Goal: Task Accomplishment & Management: Manage account settings

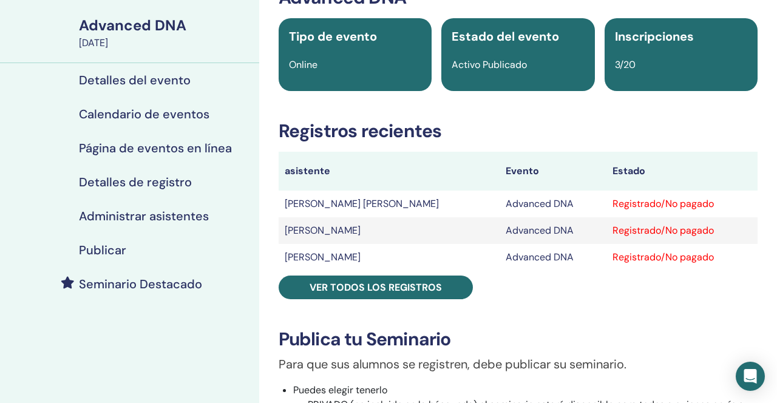
scroll to position [90, 0]
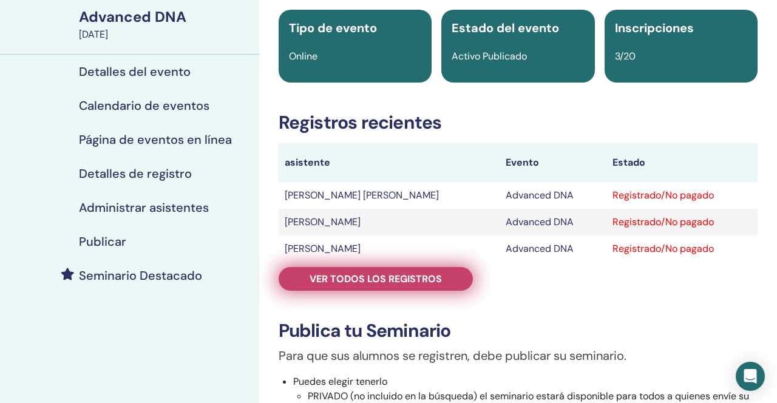
click at [379, 281] on span "Ver todos los registros" at bounding box center [375, 278] width 132 height 13
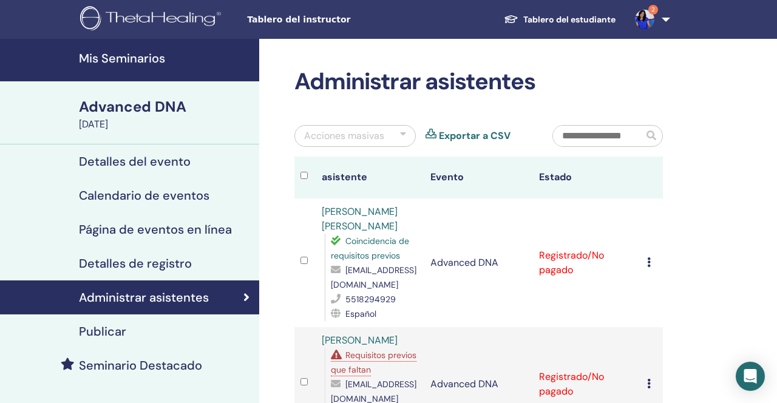
click at [108, 65] on h4 "Mis Seminarios" at bounding box center [165, 58] width 173 height 15
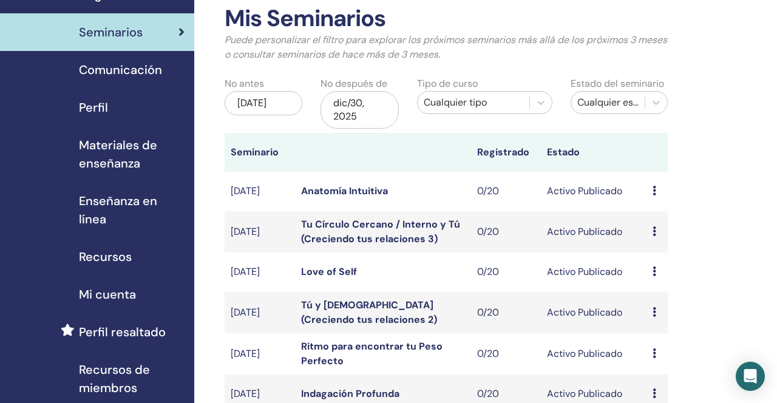
scroll to position [64, 0]
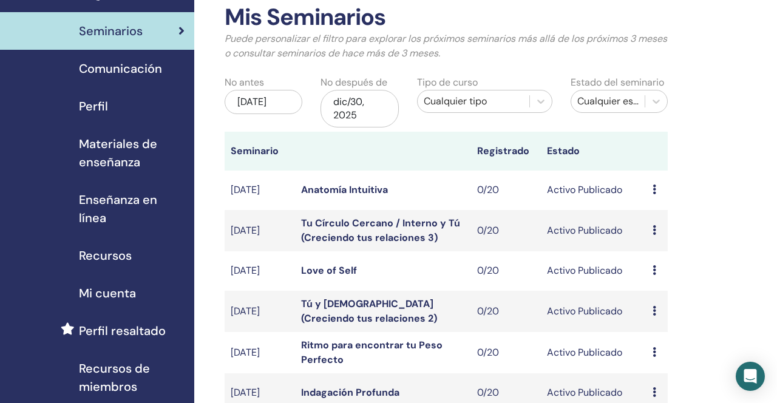
click at [651, 271] on td "Avance Editar asistentes Cancelar" at bounding box center [656, 270] width 21 height 39
click at [328, 270] on link "Love of Self" at bounding box center [329, 270] width 56 height 13
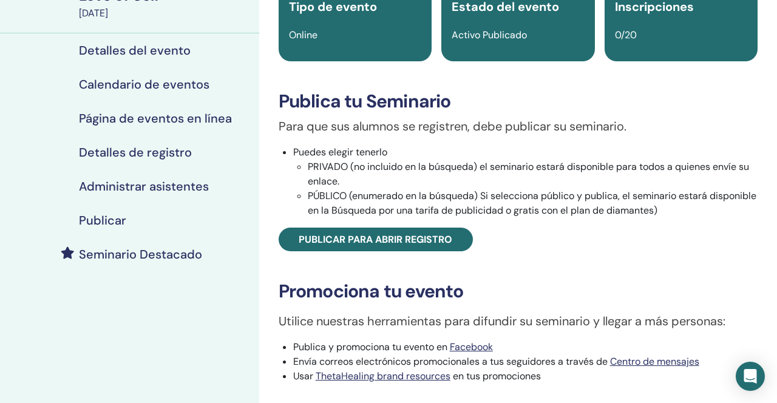
scroll to position [89, 0]
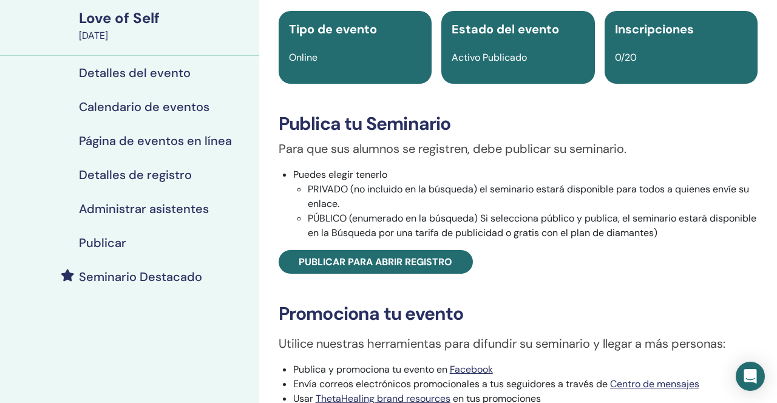
click at [169, 210] on h4 "Administrar asistentes" at bounding box center [144, 208] width 130 height 15
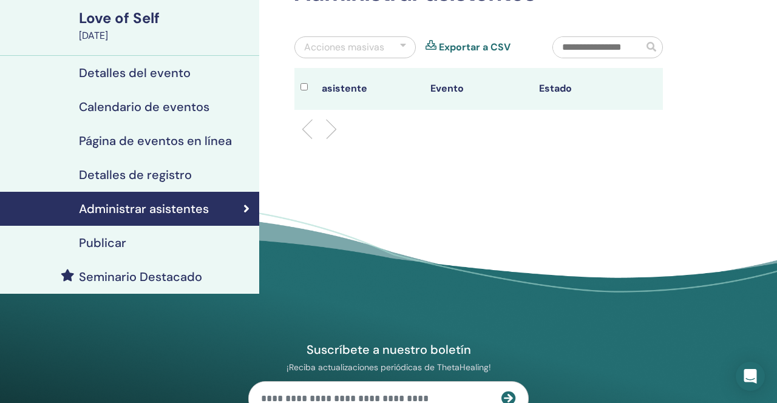
click at [152, 179] on h4 "Detalles de registro" at bounding box center [135, 174] width 113 height 15
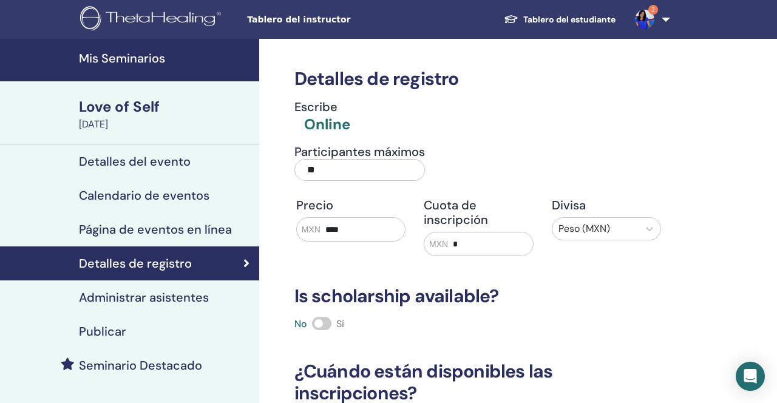
click at [154, 161] on h4 "Detalles del evento" at bounding box center [135, 161] width 112 height 15
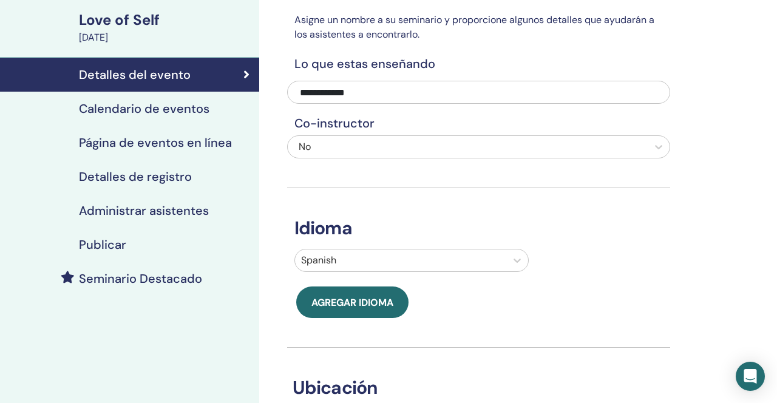
scroll to position [86, 0]
click at [177, 110] on h4 "Calendario de eventos" at bounding box center [144, 109] width 130 height 15
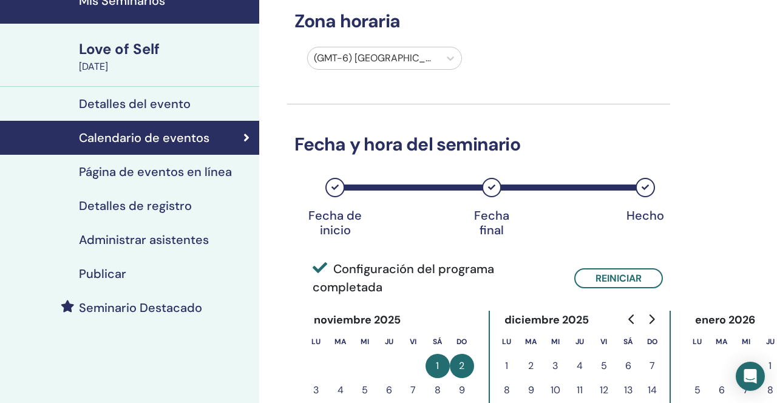
scroll to position [56, 0]
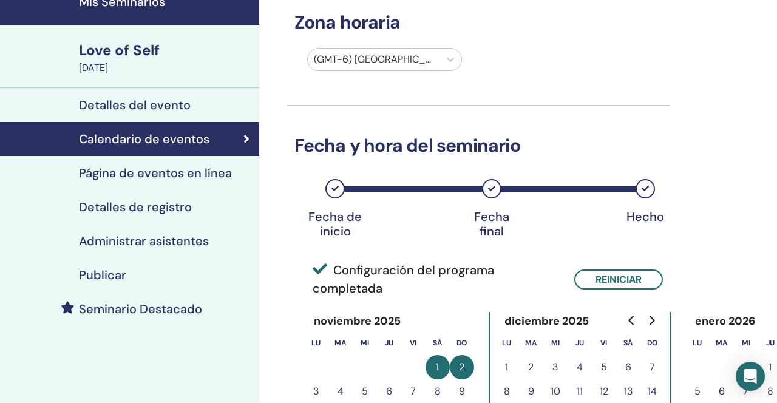
click at [129, 59] on div "Love of Self" at bounding box center [165, 50] width 173 height 21
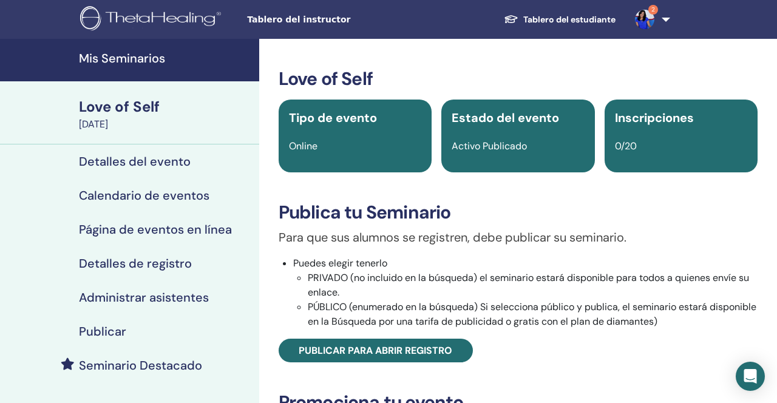
click at [115, 117] on div "November 01, 2025" at bounding box center [165, 124] width 173 height 15
click at [113, 162] on h4 "Detalles del evento" at bounding box center [135, 161] width 112 height 15
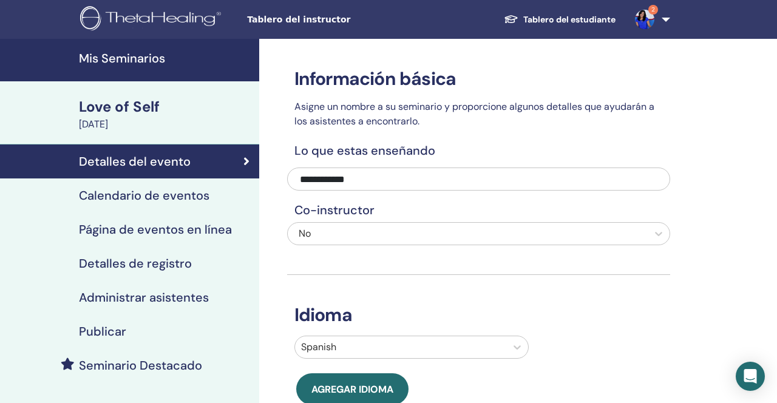
click at [119, 59] on h4 "Mis Seminarios" at bounding box center [165, 58] width 173 height 15
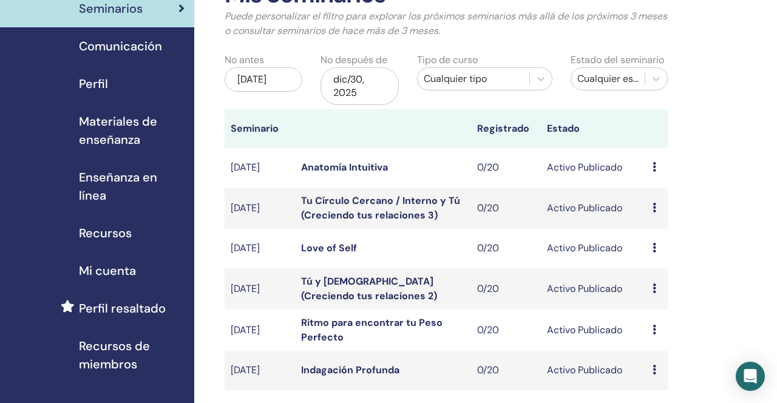
scroll to position [92, 0]
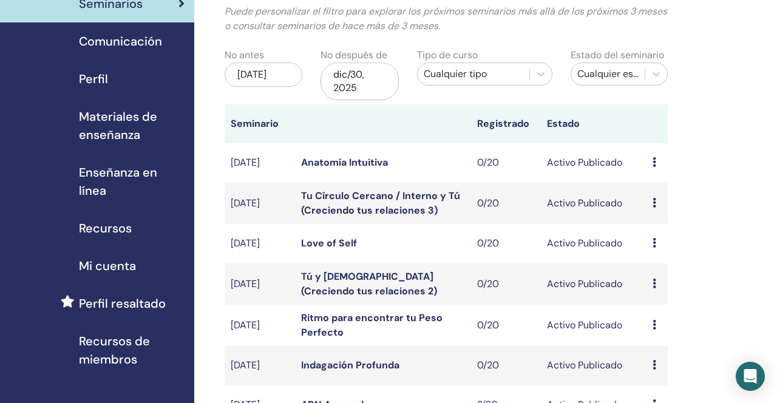
click at [654, 246] on icon at bounding box center [654, 243] width 4 height 10
click at [663, 314] on p "Cancelar" at bounding box center [660, 311] width 46 height 15
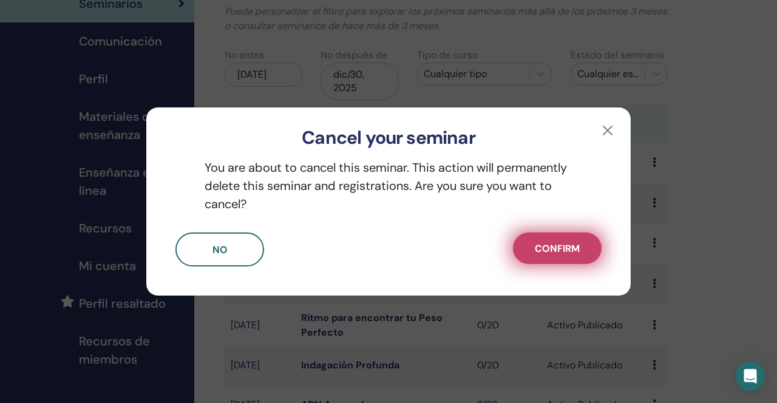
click at [553, 252] on span "Confirm" at bounding box center [557, 248] width 45 height 13
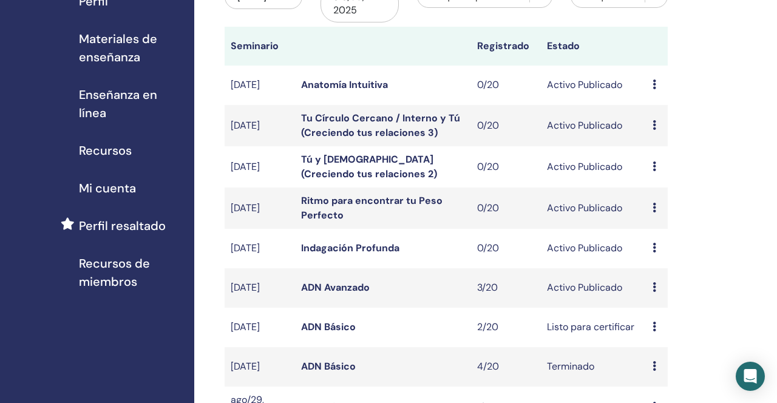
scroll to position [168, 0]
